Goal: Transaction & Acquisition: Complete application form

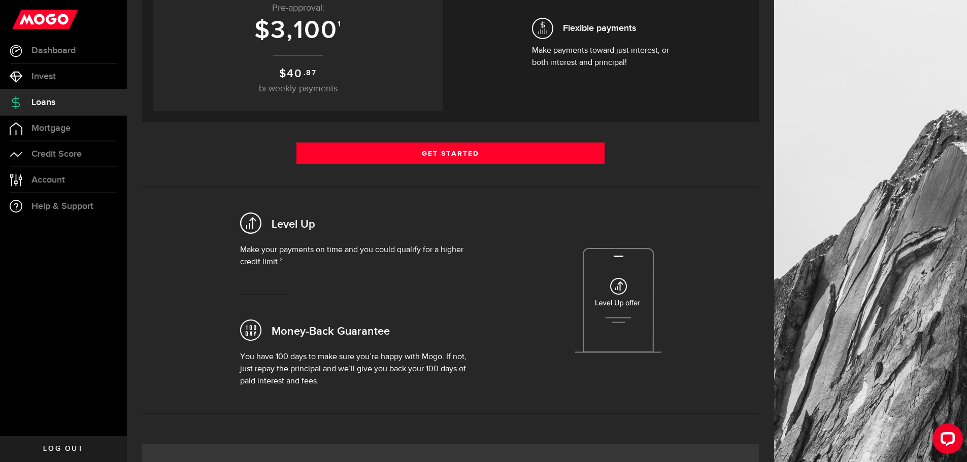
scroll to position [203, 0]
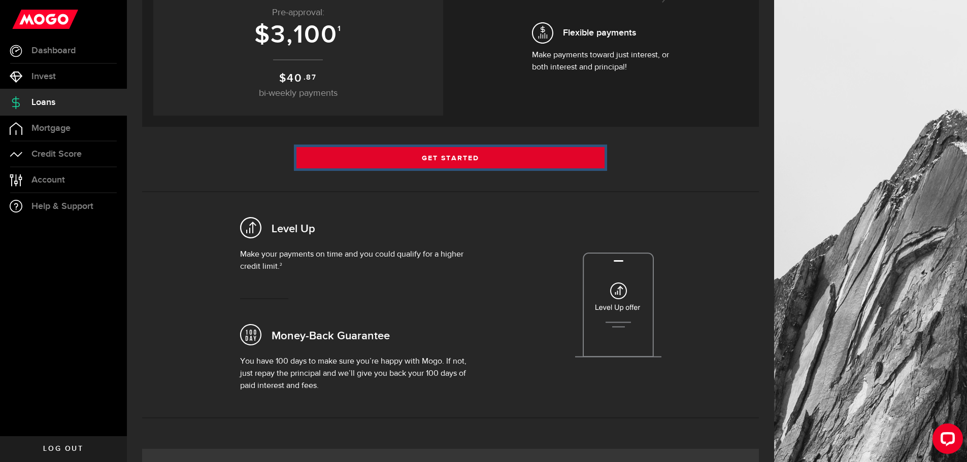
click at [448, 159] on link "Get Started" at bounding box center [450, 157] width 309 height 21
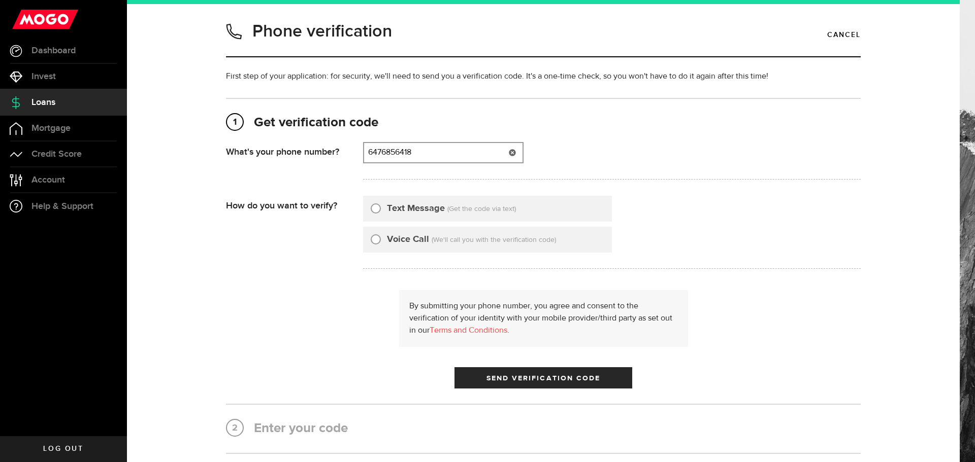
type input "6476856418"
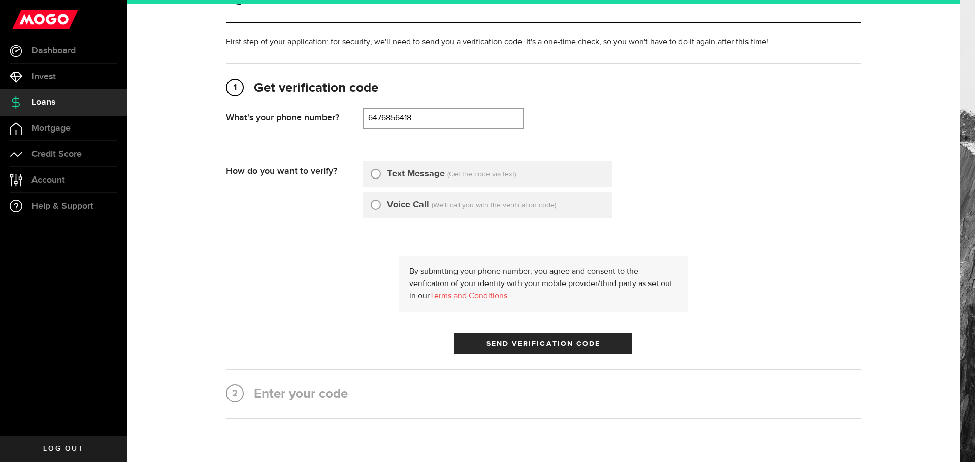
scroll to position [93, 0]
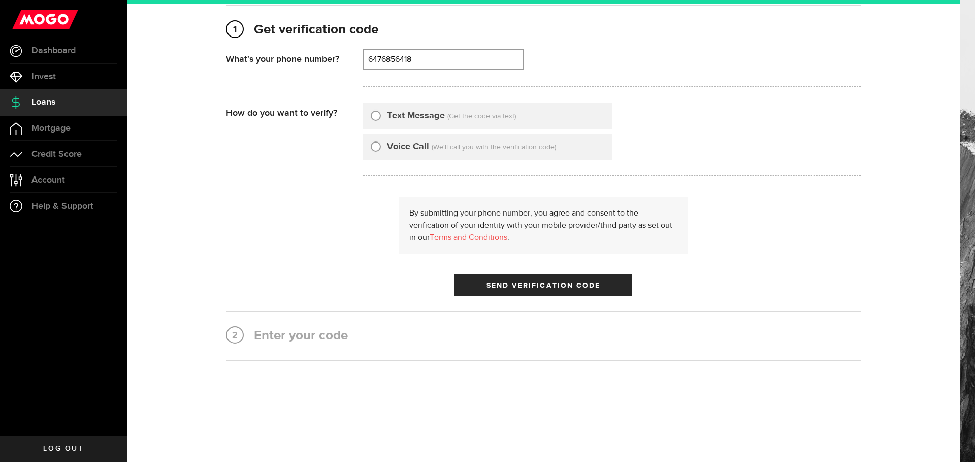
click at [415, 124] on div "Text Message (Get the code via text)" at bounding box center [487, 116] width 249 height 26
click at [373, 113] on input "Text Message" at bounding box center [376, 114] width 10 height 10
radio input "true"
click at [535, 289] on span "submit" at bounding box center [543, 288] width 16 height 16
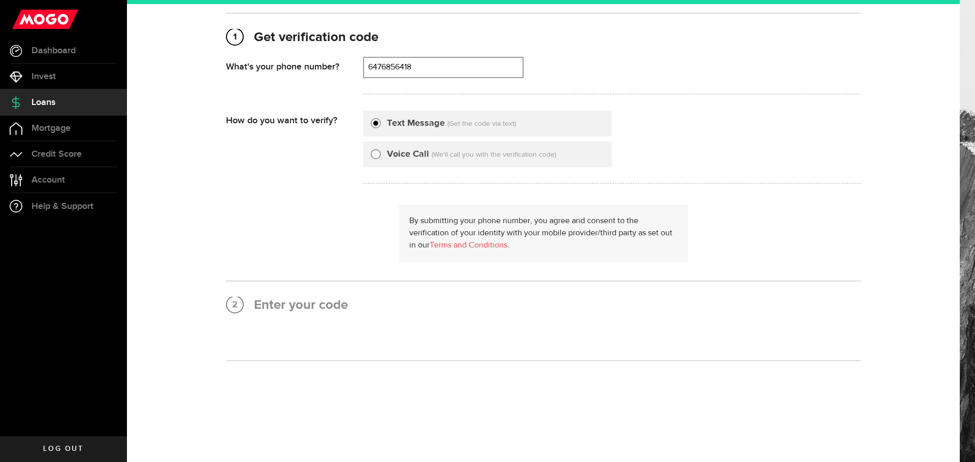
scroll to position [0, 0]
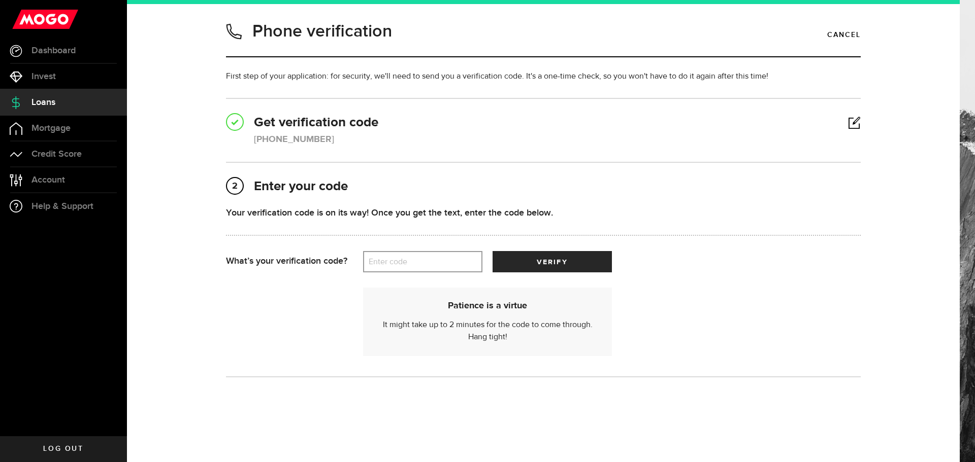
click at [386, 262] on label "Enter code" at bounding box center [422, 262] width 119 height 21
click at [386, 262] on input "Enter code" at bounding box center [422, 261] width 119 height 21
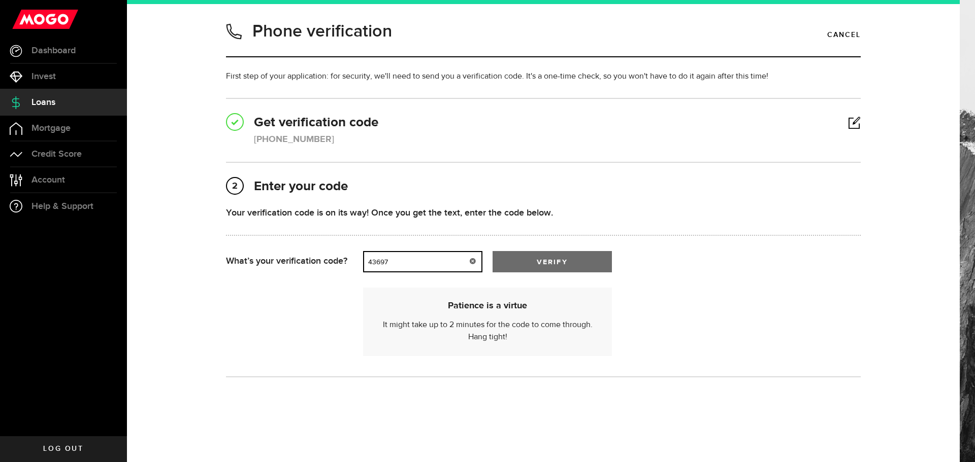
type input "43697"
click at [561, 263] on span "verify" at bounding box center [552, 262] width 30 height 7
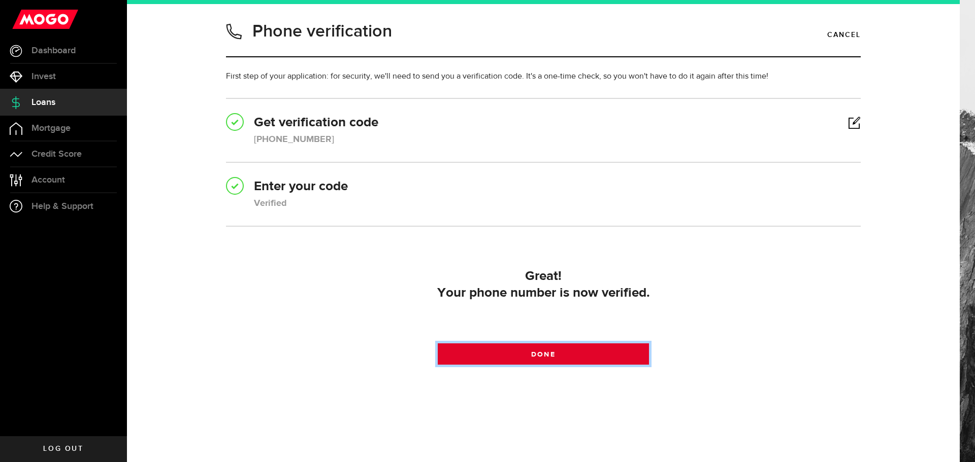
click at [570, 350] on link "Done" at bounding box center [544, 354] width 212 height 21
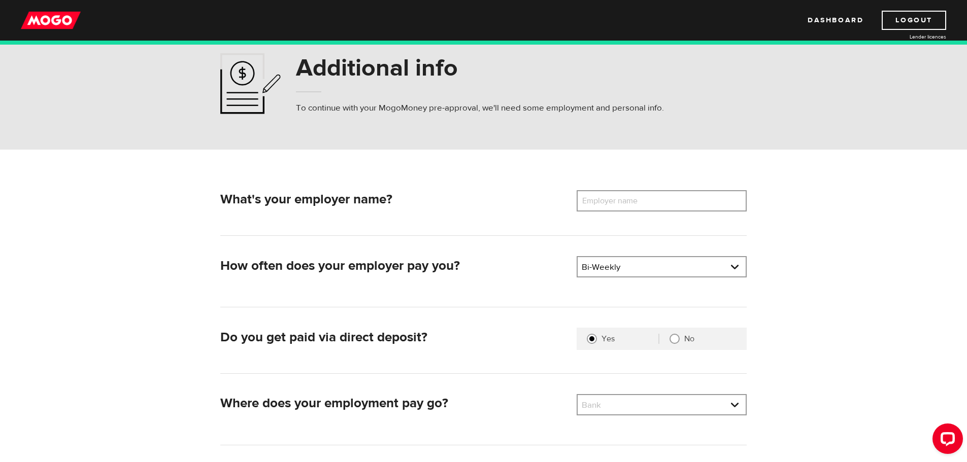
scroll to position [25, 0]
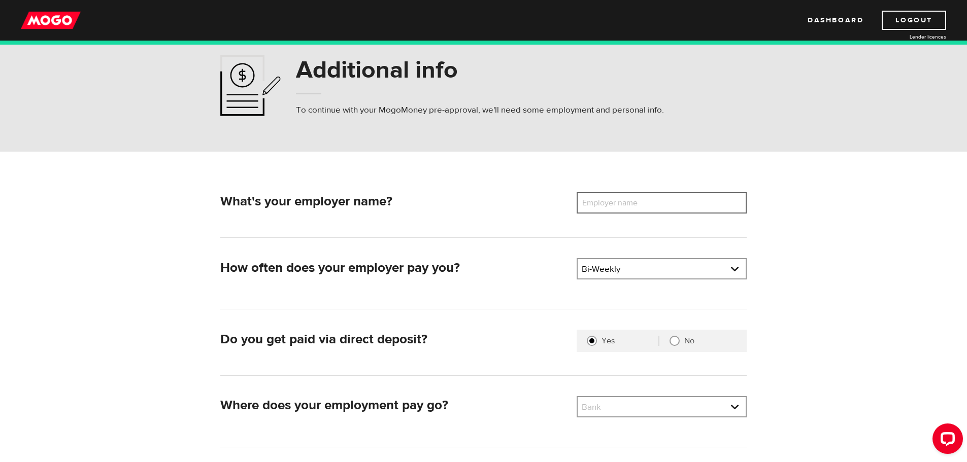
click at [682, 207] on input "Employer name" at bounding box center [662, 202] width 170 height 21
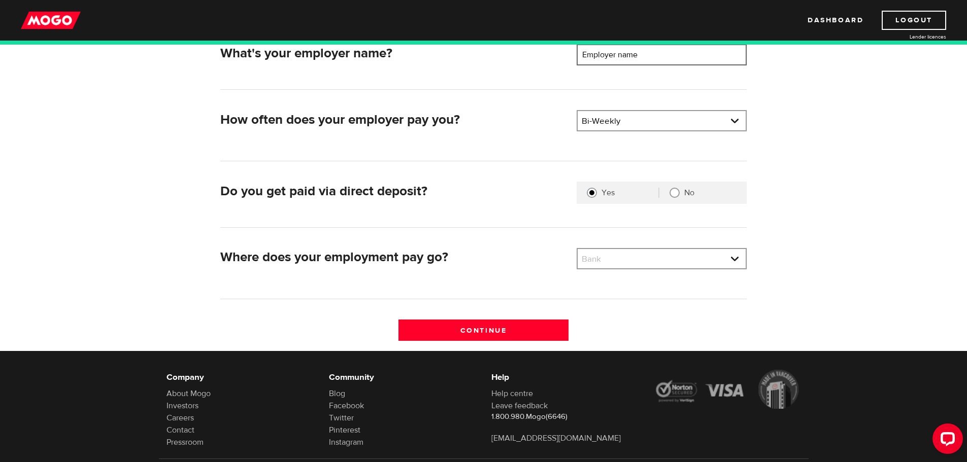
scroll to position [177, 0]
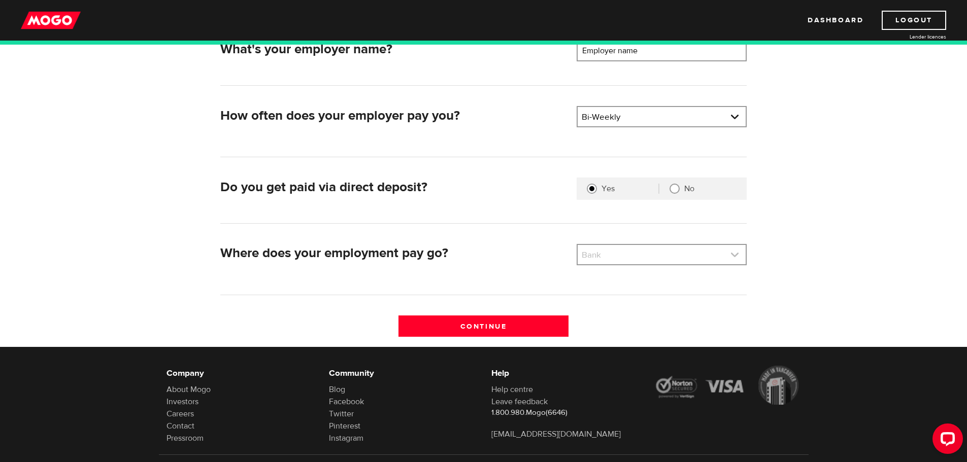
click at [726, 256] on link at bounding box center [662, 254] width 168 height 19
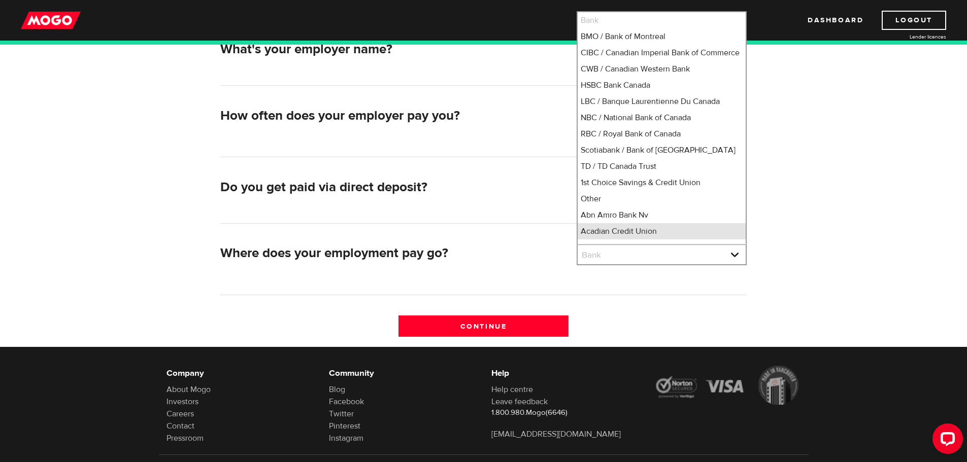
scroll to position [8, 0]
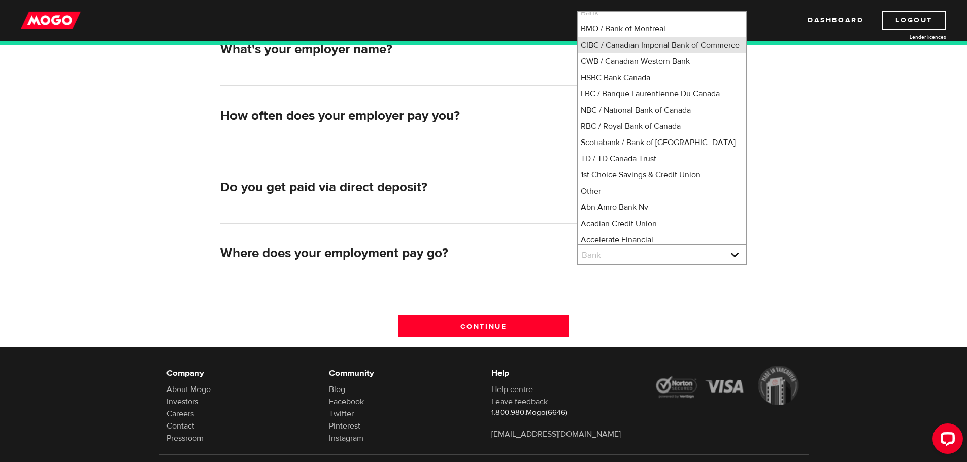
click at [644, 43] on li "CIBC / Canadian Imperial Bank of Commerce" at bounding box center [662, 45] width 168 height 16
select select "4"
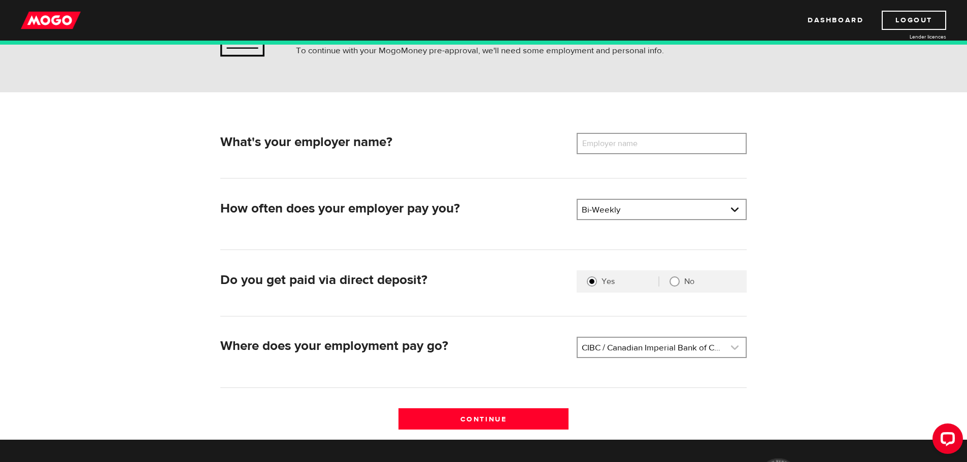
scroll to position [76, 0]
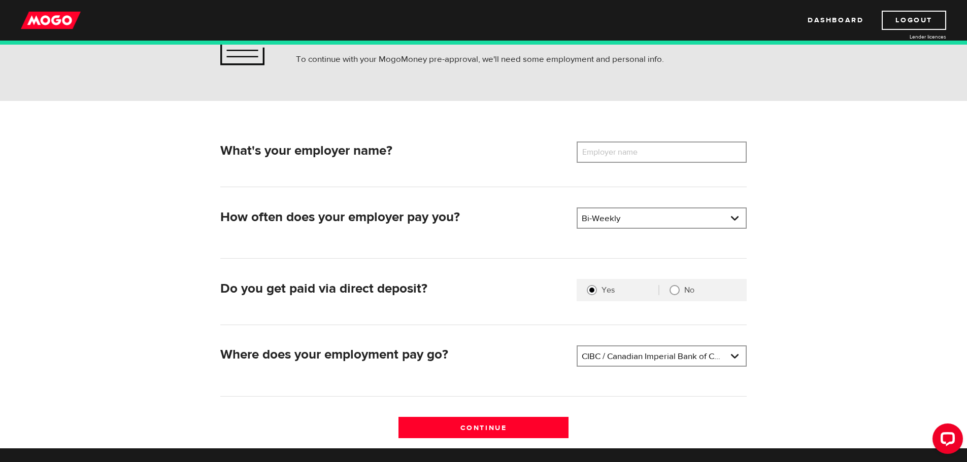
click at [649, 157] on label "Employer name" at bounding box center [618, 152] width 82 height 21
click at [649, 157] on input "Employer name" at bounding box center [662, 152] width 170 height 21
click at [954, 445] on div "Open LiveChat chat widget" at bounding box center [947, 438] width 17 height 17
